Goal: Entertainment & Leisure: Consume media (video, audio)

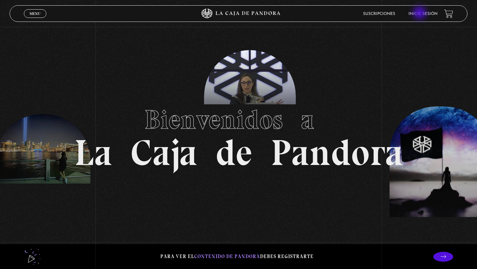
click at [420, 14] on link "Inicie sesión" at bounding box center [422, 14] width 29 height 4
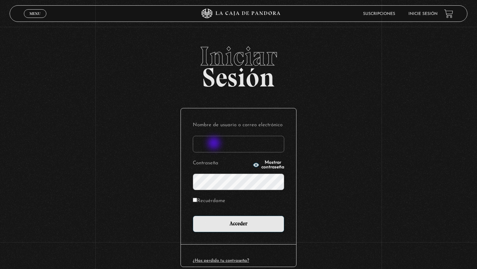
click at [215, 144] on input "Nombre de usuario o correo electrónico" at bounding box center [238, 144] width 91 height 17
type input "[EMAIL_ADDRESS][DOMAIN_NAME]"
click at [193, 216] on input "Acceder" at bounding box center [238, 224] width 91 height 17
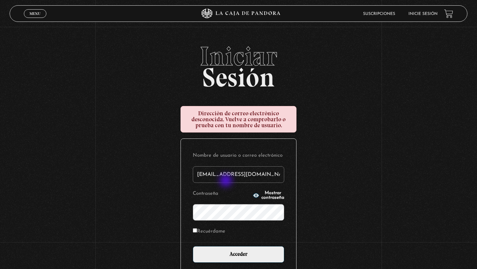
click at [227, 181] on input "carrillomichelle67@gmail.com" at bounding box center [238, 174] width 91 height 17
click at [229, 174] on input "carrillomichelle67@gmail.com" at bounding box center [238, 174] width 91 height 17
type input "vcrmichelle"
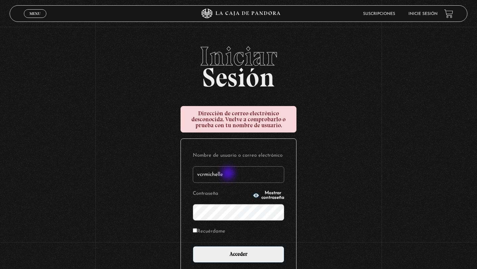
click at [193, 246] on input "Acceder" at bounding box center [238, 254] width 91 height 17
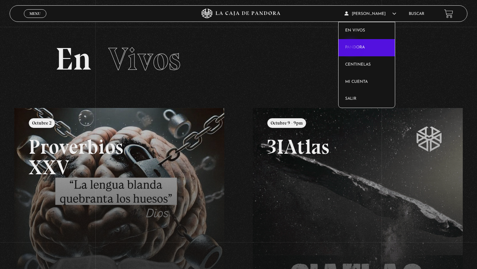
click at [352, 48] on link "Pandora" at bounding box center [367, 47] width 57 height 17
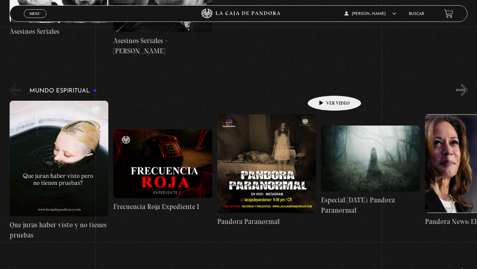
scroll to position [1893, 0]
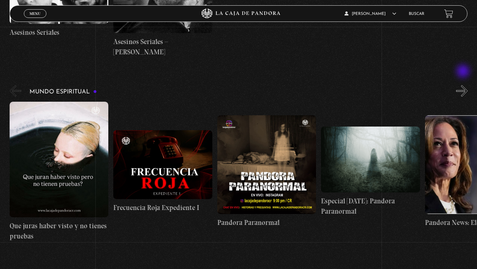
click at [464, 85] on button "»" at bounding box center [462, 91] width 12 height 12
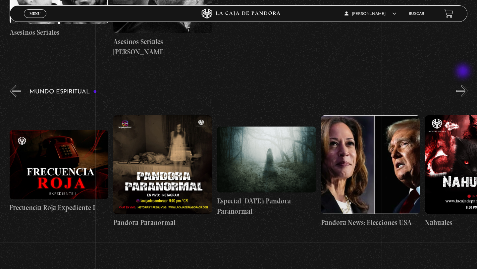
click at [464, 85] on button "»" at bounding box center [462, 91] width 12 height 12
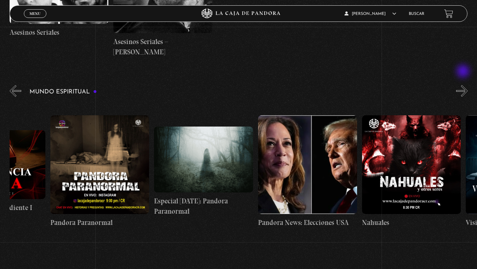
click at [464, 85] on button "»" at bounding box center [462, 91] width 12 height 12
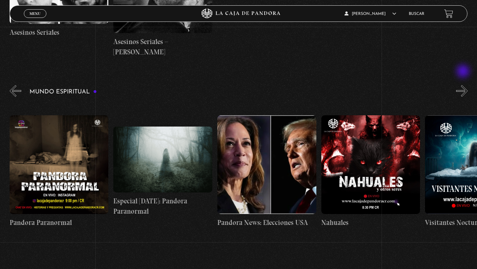
click at [464, 85] on button "»" at bounding box center [462, 91] width 12 height 12
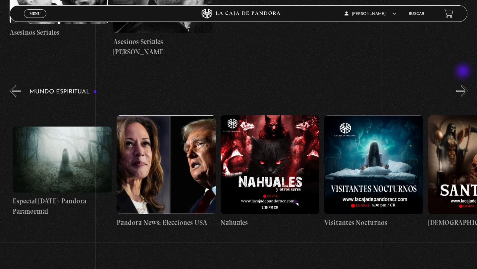
click at [464, 85] on button "»" at bounding box center [462, 91] width 12 height 12
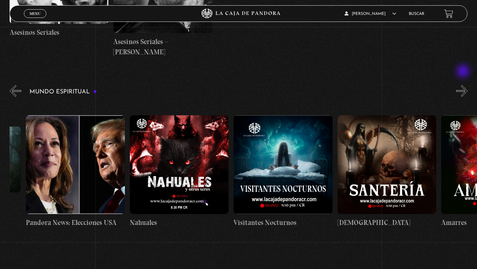
click at [464, 85] on button "»" at bounding box center [462, 91] width 12 height 12
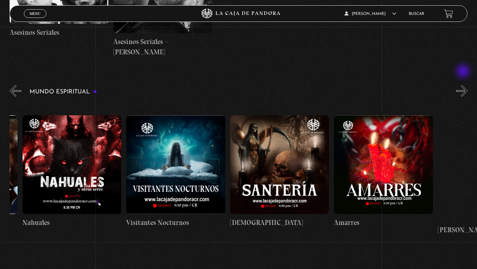
click at [464, 85] on button "»" at bounding box center [462, 91] width 12 height 12
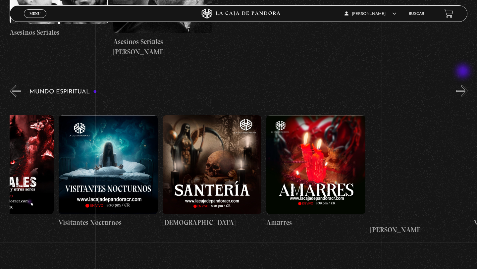
click at [464, 85] on button "»" at bounding box center [462, 91] width 12 height 12
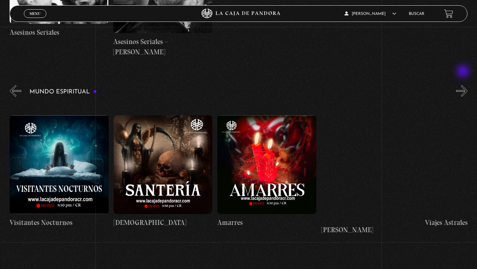
click at [464, 85] on button "»" at bounding box center [462, 91] width 12 height 12
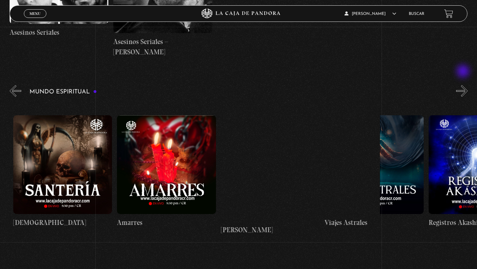
click at [464, 85] on button "»" at bounding box center [462, 91] width 12 height 12
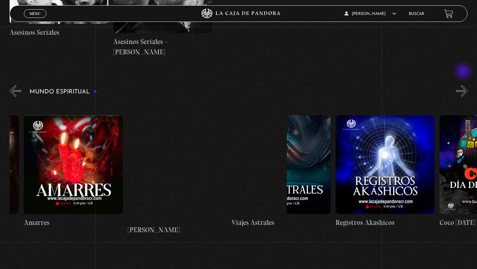
click at [464, 85] on button "»" at bounding box center [462, 91] width 12 height 12
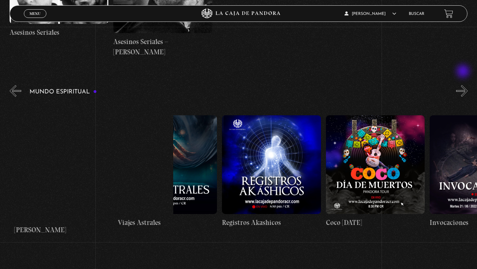
click at [464, 85] on button "»" at bounding box center [462, 91] width 12 height 12
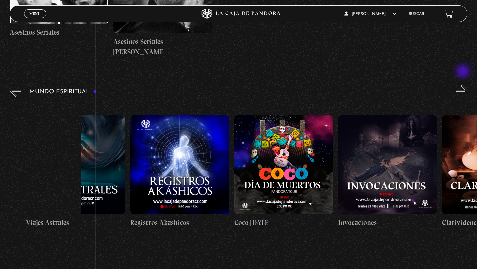
click at [464, 85] on button "»" at bounding box center [462, 91] width 12 height 12
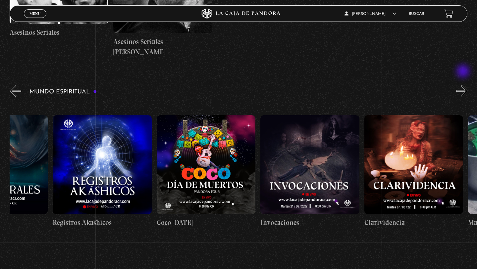
click at [464, 85] on button "»" at bounding box center [462, 91] width 12 height 12
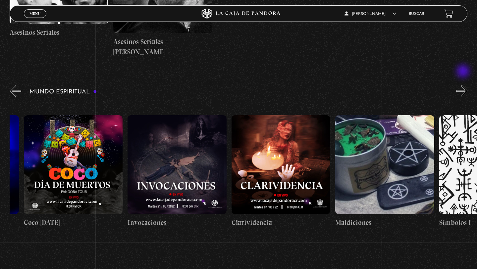
click at [464, 85] on button "»" at bounding box center [462, 91] width 12 height 12
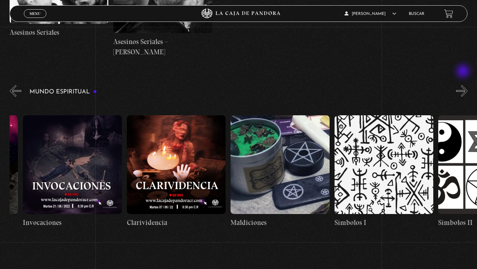
click at [464, 85] on button "»" at bounding box center [462, 91] width 12 height 12
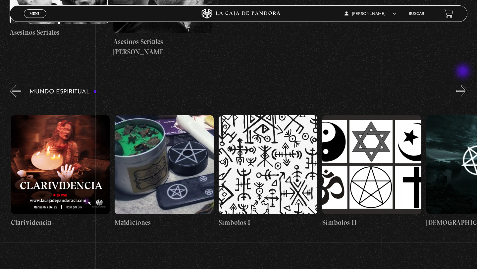
click at [464, 85] on button "»" at bounding box center [462, 91] width 12 height 12
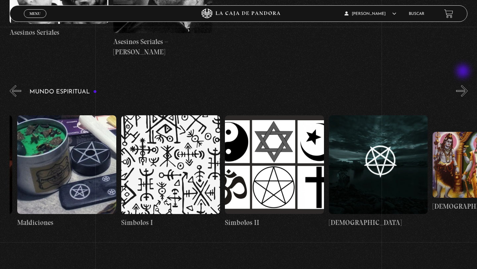
click at [464, 85] on button "»" at bounding box center [462, 91] width 12 height 12
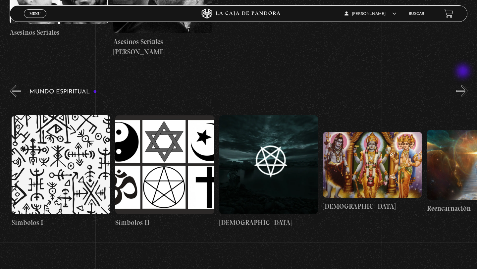
click at [464, 85] on button "»" at bounding box center [462, 91] width 12 height 12
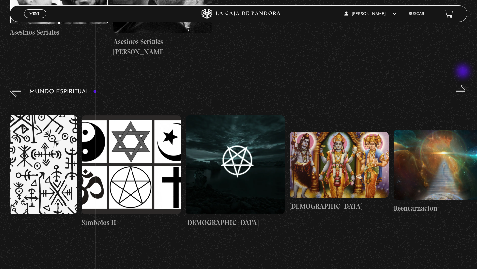
scroll to position [0, 1714]
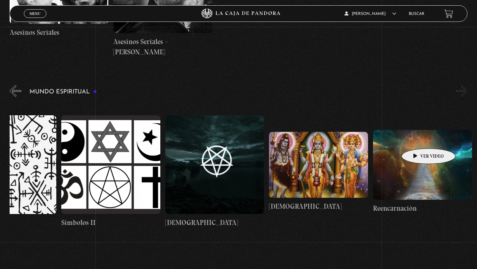
click at [418, 138] on figure at bounding box center [422, 165] width 99 height 70
